Goal: Information Seeking & Learning: Learn about a topic

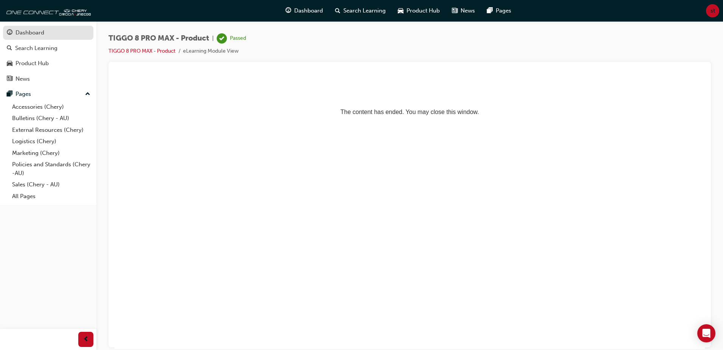
click at [65, 28] on div "Dashboard" at bounding box center [48, 32] width 83 height 9
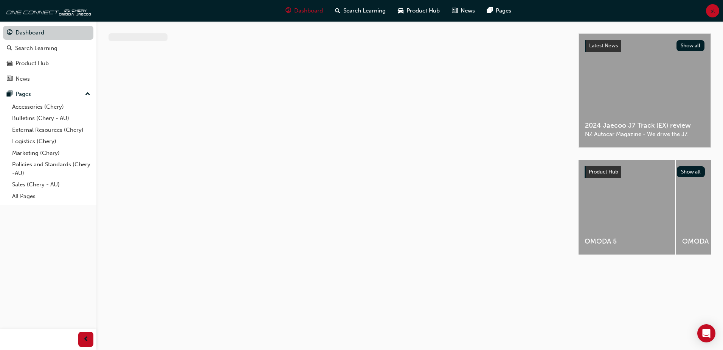
click at [63, 32] on link "Dashboard" at bounding box center [48, 33] width 90 height 14
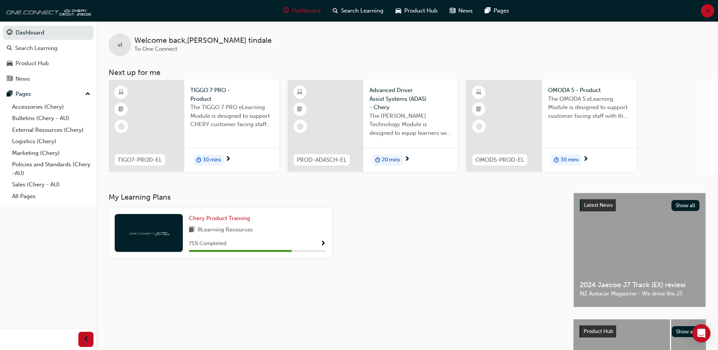
click at [205, 159] on span "30 mins" at bounding box center [212, 159] width 18 height 9
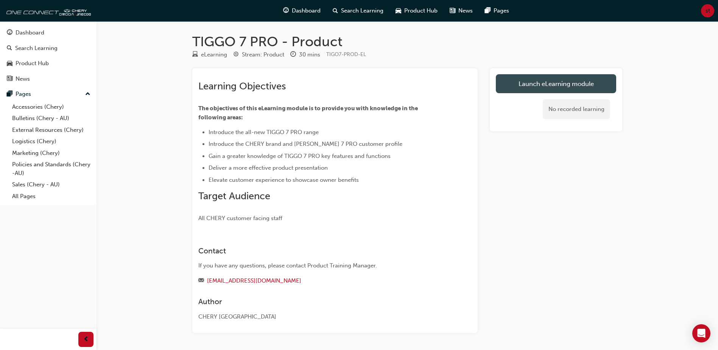
click at [565, 90] on link "Launch eLearning module" at bounding box center [556, 83] width 120 height 19
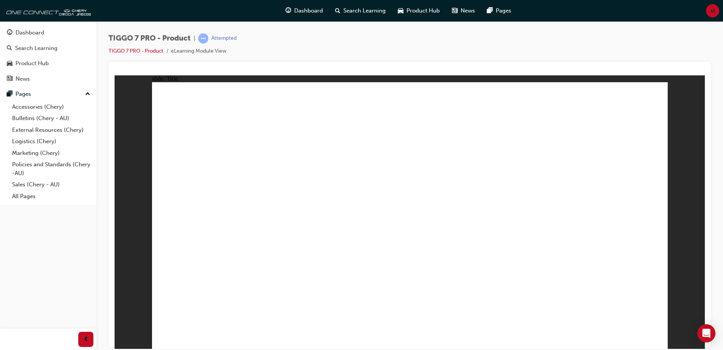
drag, startPoint x: 571, startPoint y: 252, endPoint x: 600, endPoint y: 286, distance: 44.8
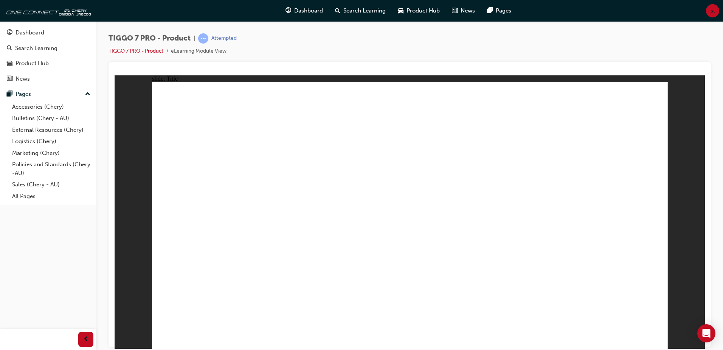
drag, startPoint x: 635, startPoint y: 268, endPoint x: 564, endPoint y: 227, distance: 81.7
drag, startPoint x: 490, startPoint y: 221, endPoint x: 385, endPoint y: 211, distance: 105.2
drag, startPoint x: 385, startPoint y: 211, endPoint x: 156, endPoint y: 225, distance: 229.3
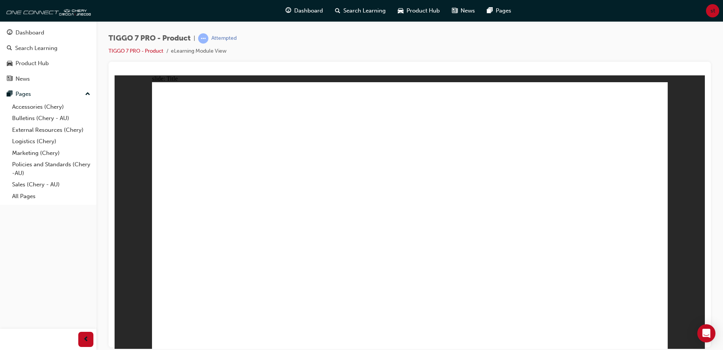
drag, startPoint x: 156, startPoint y: 225, endPoint x: 170, endPoint y: 270, distance: 46.8
drag, startPoint x: 324, startPoint y: 301, endPoint x: 491, endPoint y: 265, distance: 170.3
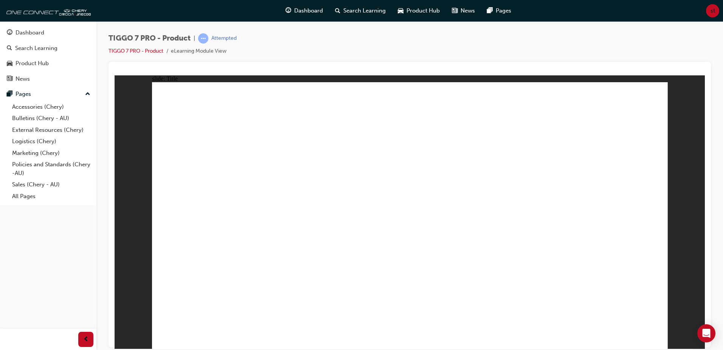
drag, startPoint x: 491, startPoint y: 265, endPoint x: 485, endPoint y: 202, distance: 62.7
drag, startPoint x: 196, startPoint y: 108, endPoint x: 527, endPoint y: 245, distance: 359.0
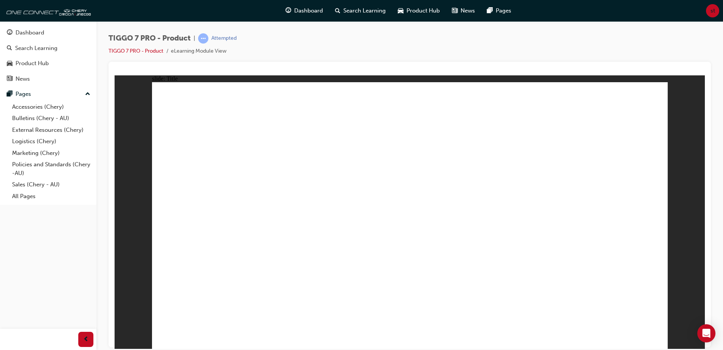
drag, startPoint x: 670, startPoint y: 315, endPoint x: 603, endPoint y: 287, distance: 72.0
click at [664, 313] on div "slide: Title Rectangle 1 All-new TIGGO 7 PRO eLearning module BEGIN Arrow 1 Arr…" at bounding box center [410, 211] width 591 height 273
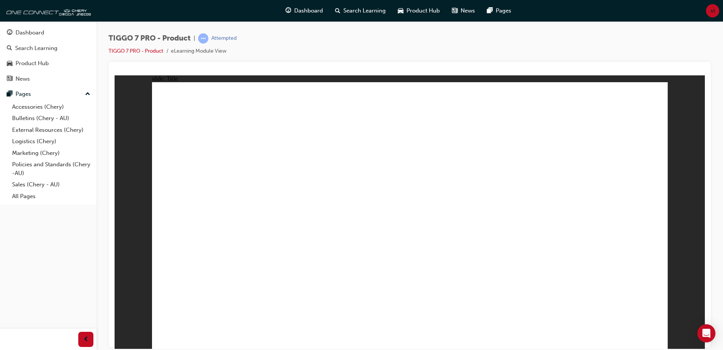
drag, startPoint x: 110, startPoint y: 186, endPoint x: 161, endPoint y: 241, distance: 75.2
click at [115, 189] on html "slide: Title Rectangle 1 All-new TIGGO 7 PRO eLearning module BEGIN Arrow 1 Arr…" at bounding box center [410, 211] width 591 height 273
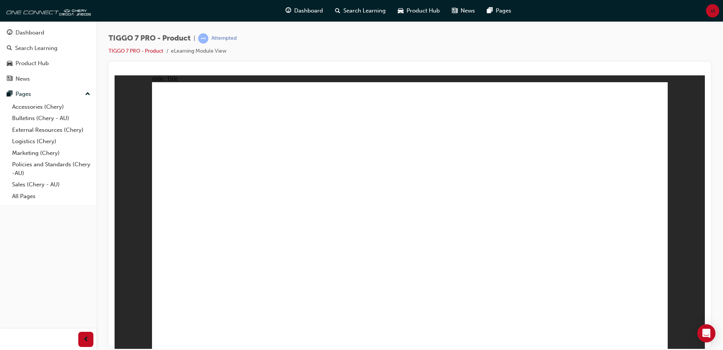
drag, startPoint x: 435, startPoint y: 306, endPoint x: 507, endPoint y: 275, distance: 78.6
drag, startPoint x: 611, startPoint y: 171, endPoint x: 662, endPoint y: 99, distance: 87.7
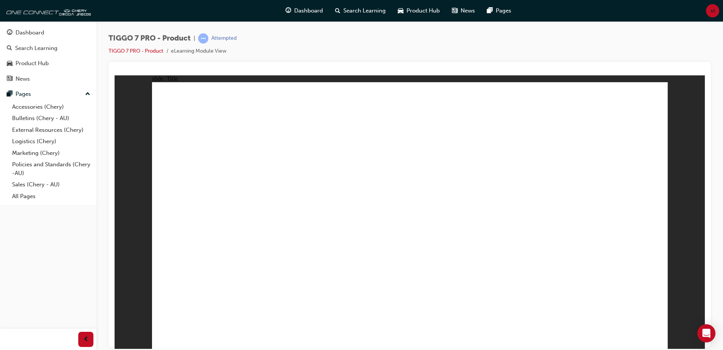
drag, startPoint x: 338, startPoint y: 154, endPoint x: 344, endPoint y: 159, distance: 7.0
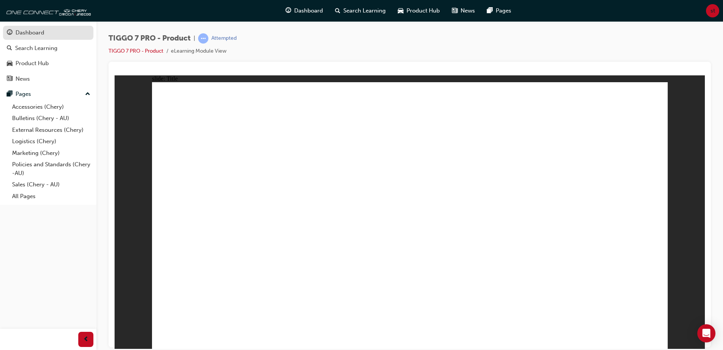
click at [54, 32] on div "Dashboard" at bounding box center [48, 32] width 83 height 9
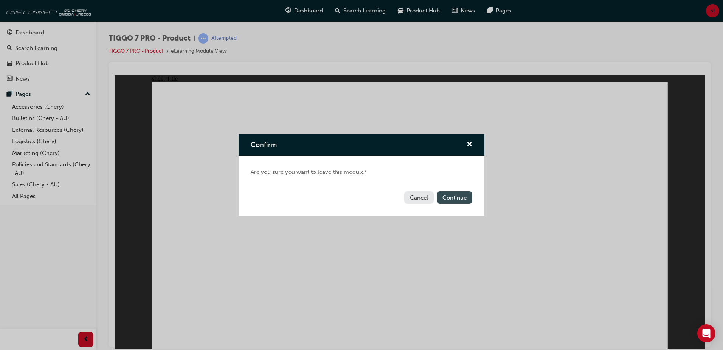
click at [457, 200] on button "Continue" at bounding box center [455, 197] width 36 height 12
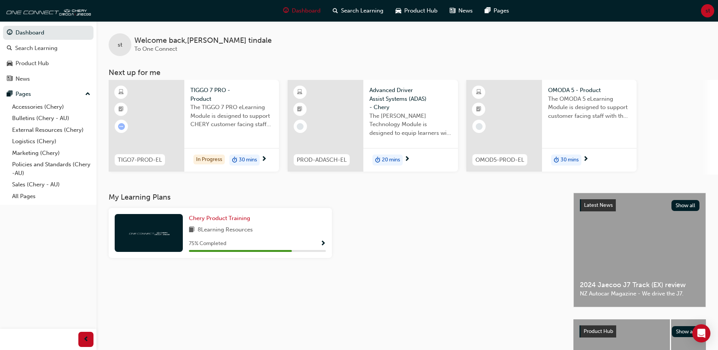
click at [242, 160] on span "30 mins" at bounding box center [248, 159] width 18 height 9
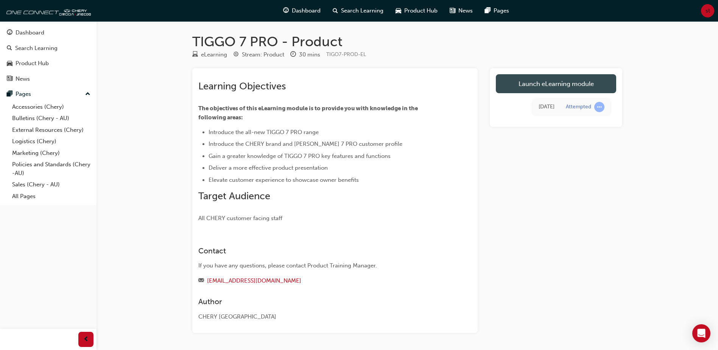
click at [549, 86] on link "Launch eLearning module" at bounding box center [556, 83] width 120 height 19
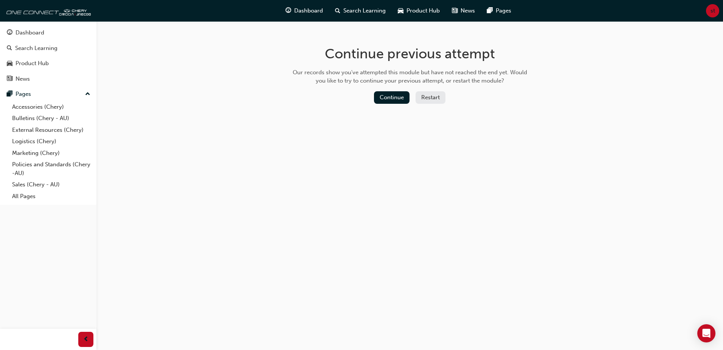
click at [437, 97] on button "Restart" at bounding box center [431, 97] width 30 height 12
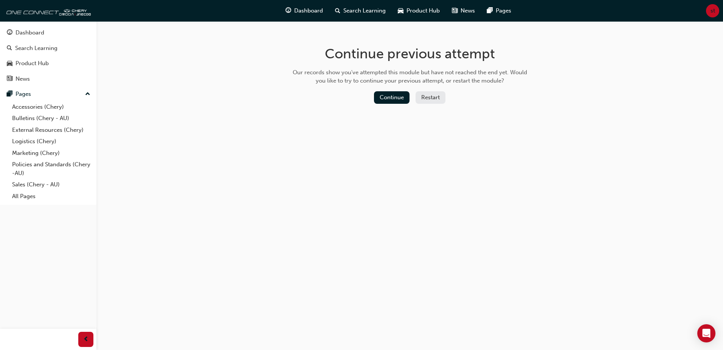
click at [438, 101] on button "Restart" at bounding box center [431, 97] width 30 height 12
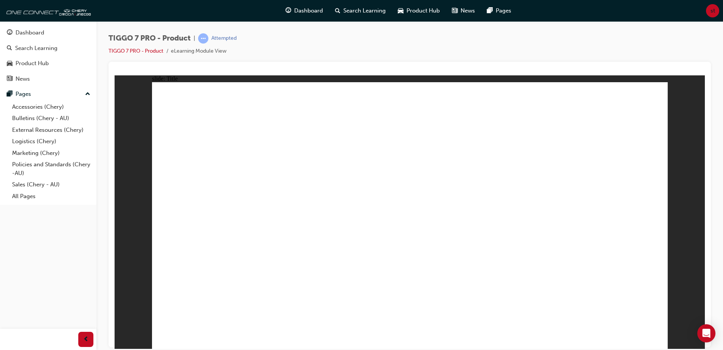
click at [58, 38] on link "Dashboard" at bounding box center [48, 33] width 90 height 14
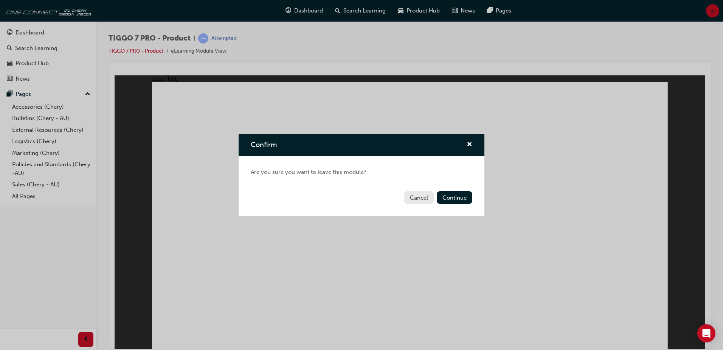
click at [453, 196] on button "Continue" at bounding box center [455, 197] width 36 height 12
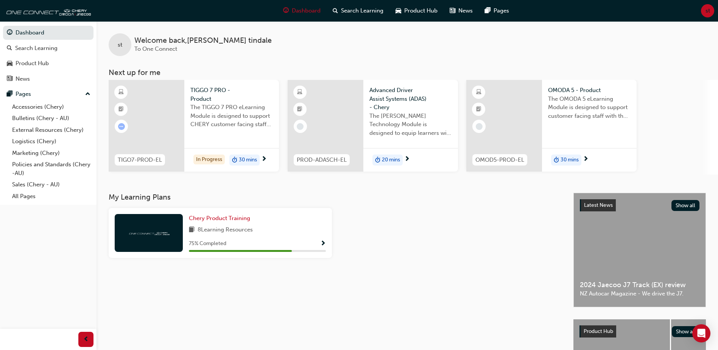
click at [384, 159] on span "20 mins" at bounding box center [391, 159] width 18 height 9
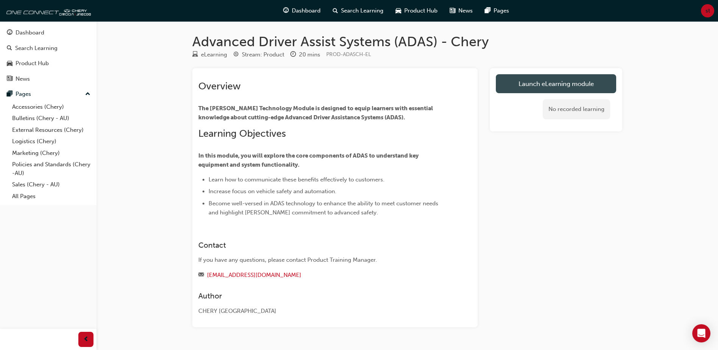
click at [574, 88] on link "Launch eLearning module" at bounding box center [556, 83] width 120 height 19
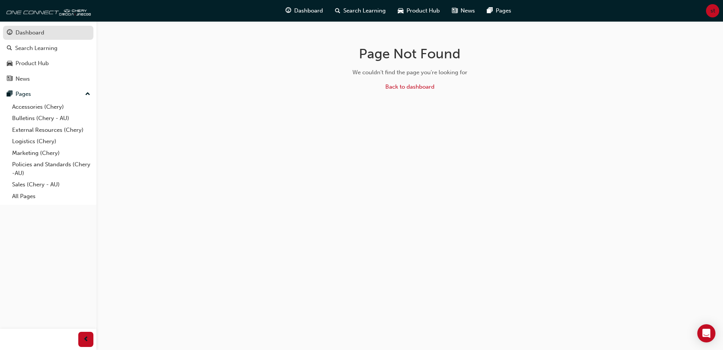
click at [42, 31] on div "Dashboard" at bounding box center [30, 32] width 29 height 9
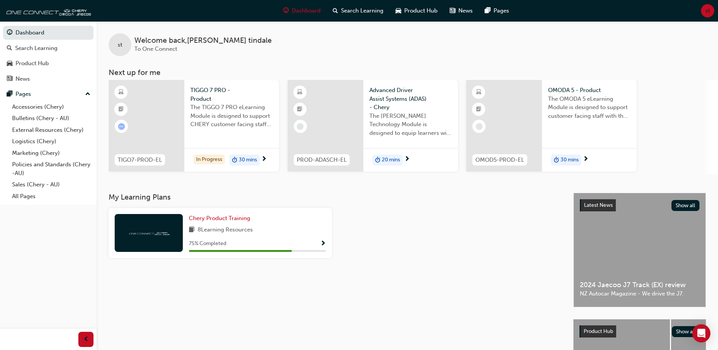
click at [392, 159] on span "20 mins" at bounding box center [391, 159] width 18 height 9
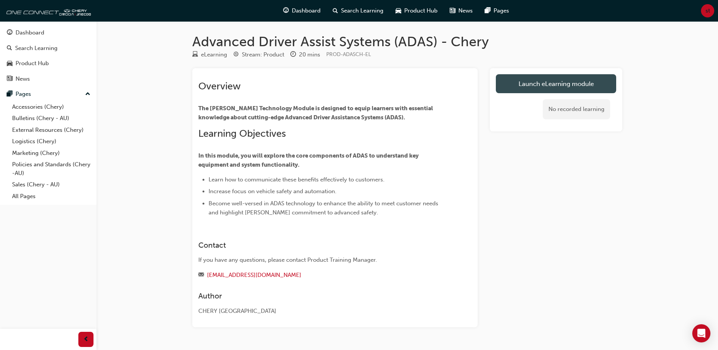
click at [526, 92] on link "Launch eLearning module" at bounding box center [556, 83] width 120 height 19
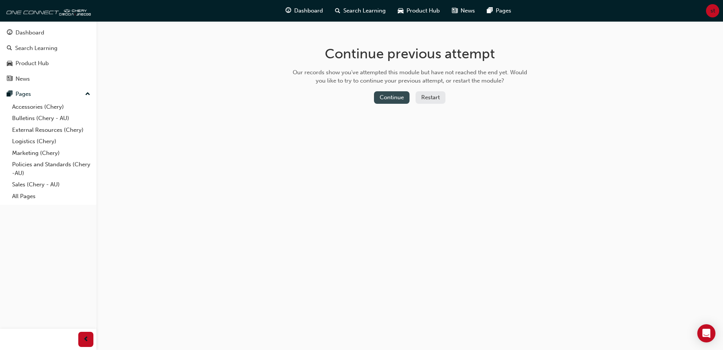
click at [398, 98] on button "Continue" at bounding box center [392, 97] width 36 height 12
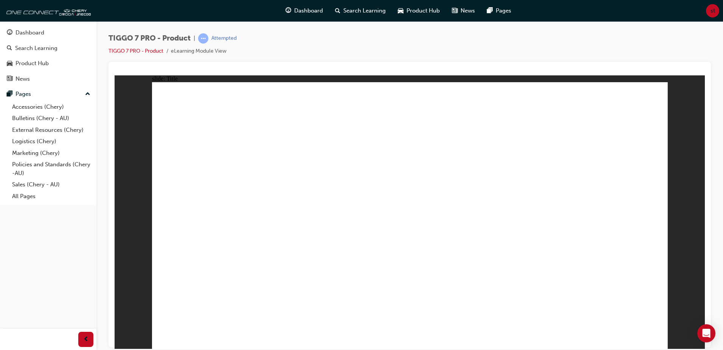
drag, startPoint x: 220, startPoint y: 210, endPoint x: 226, endPoint y: 221, distance: 12.5
click at [50, 31] on div "Dashboard" at bounding box center [48, 32] width 83 height 9
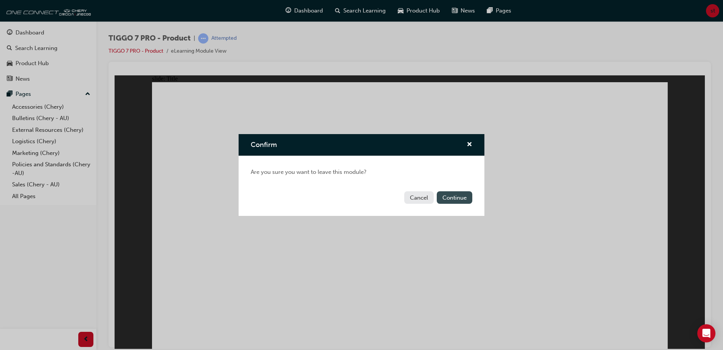
click at [458, 197] on button "Continue" at bounding box center [455, 197] width 36 height 12
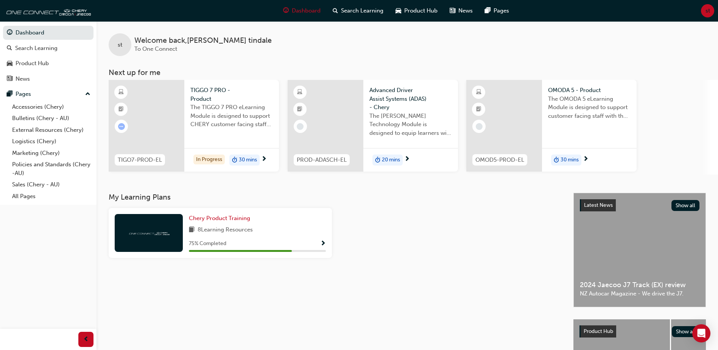
click at [571, 160] on span "30 mins" at bounding box center [569, 159] width 18 height 9
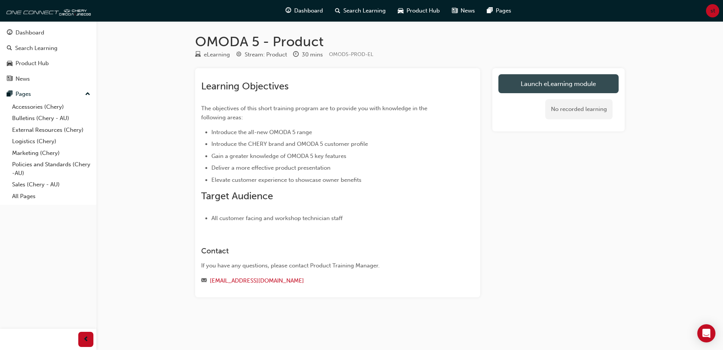
click at [563, 83] on link "Launch eLearning module" at bounding box center [559, 83] width 120 height 19
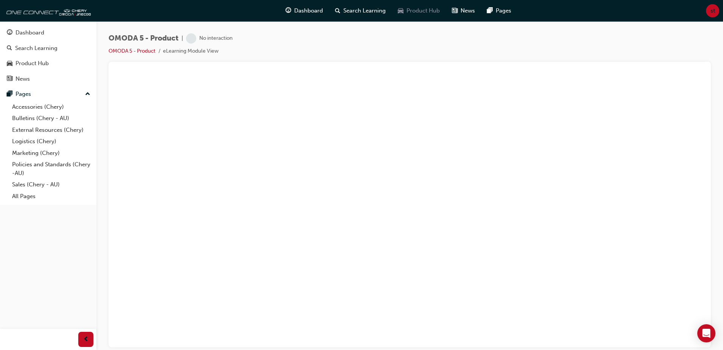
click at [421, 17] on div "Product Hub" at bounding box center [419, 11] width 54 height 16
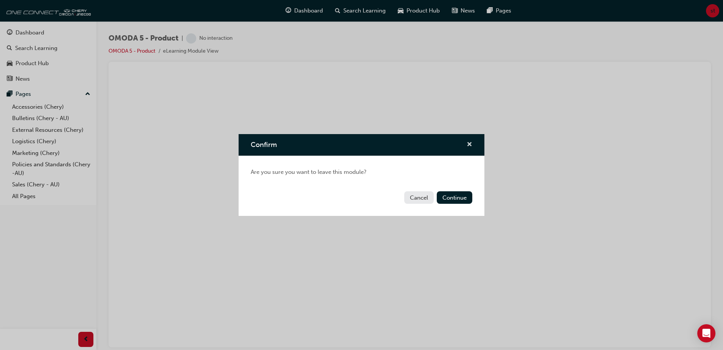
click at [468, 143] on span "cross-icon" at bounding box center [470, 144] width 6 height 7
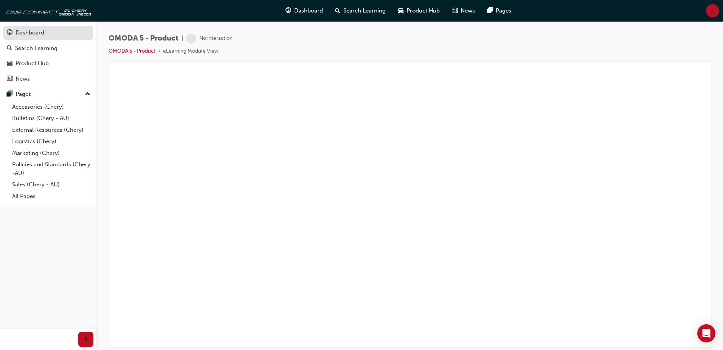
click at [49, 31] on div "Dashboard" at bounding box center [48, 32] width 83 height 9
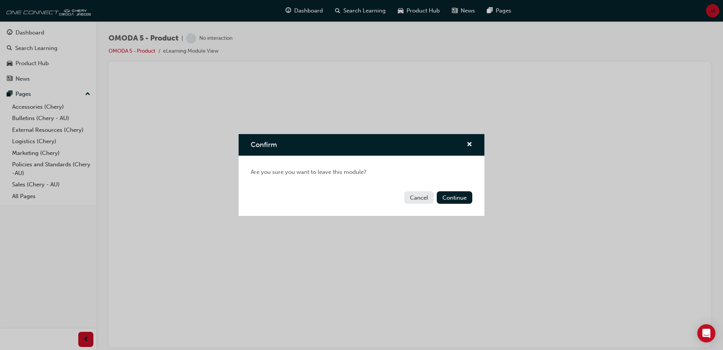
click at [425, 200] on button "Cancel" at bounding box center [419, 197] width 30 height 12
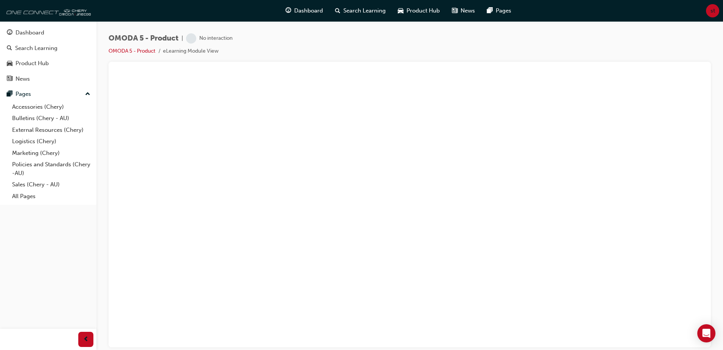
click at [43, 12] on img at bounding box center [47, 10] width 87 height 15
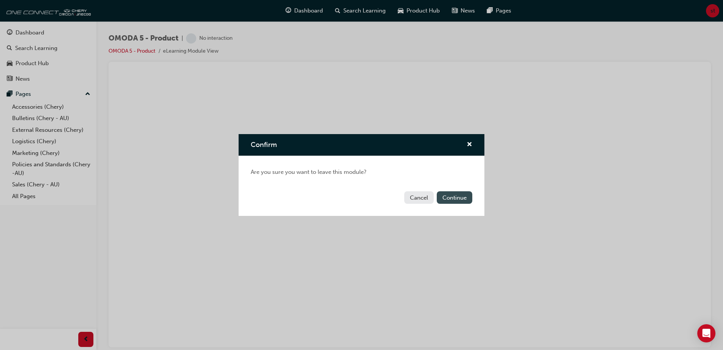
click at [463, 198] on button "Continue" at bounding box center [455, 197] width 36 height 12
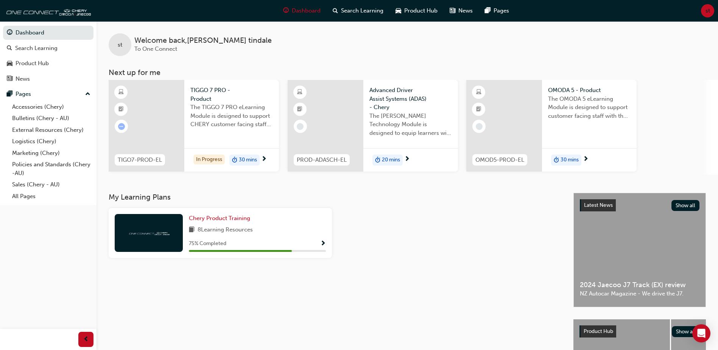
click at [239, 163] on span "30 mins" at bounding box center [248, 159] width 18 height 9
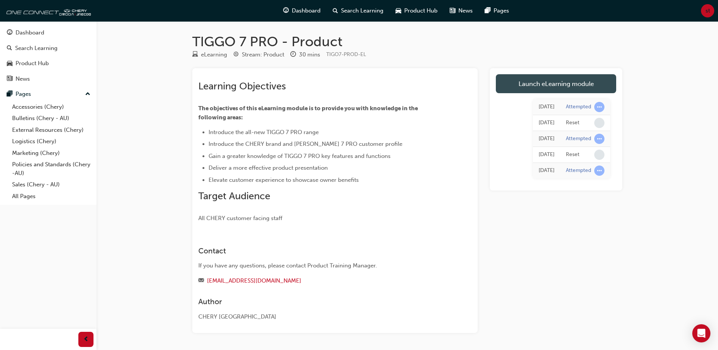
click at [579, 79] on link "Launch eLearning module" at bounding box center [556, 83] width 120 height 19
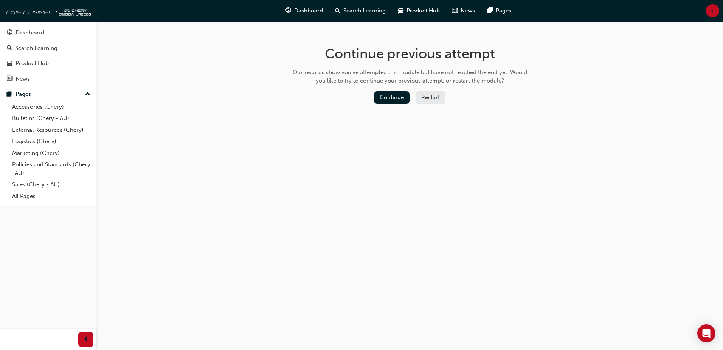
click at [433, 104] on div "Continue Restart" at bounding box center [410, 99] width 240 height 16
click at [432, 97] on button "Restart" at bounding box center [431, 97] width 30 height 12
